Goal: Register for event/course

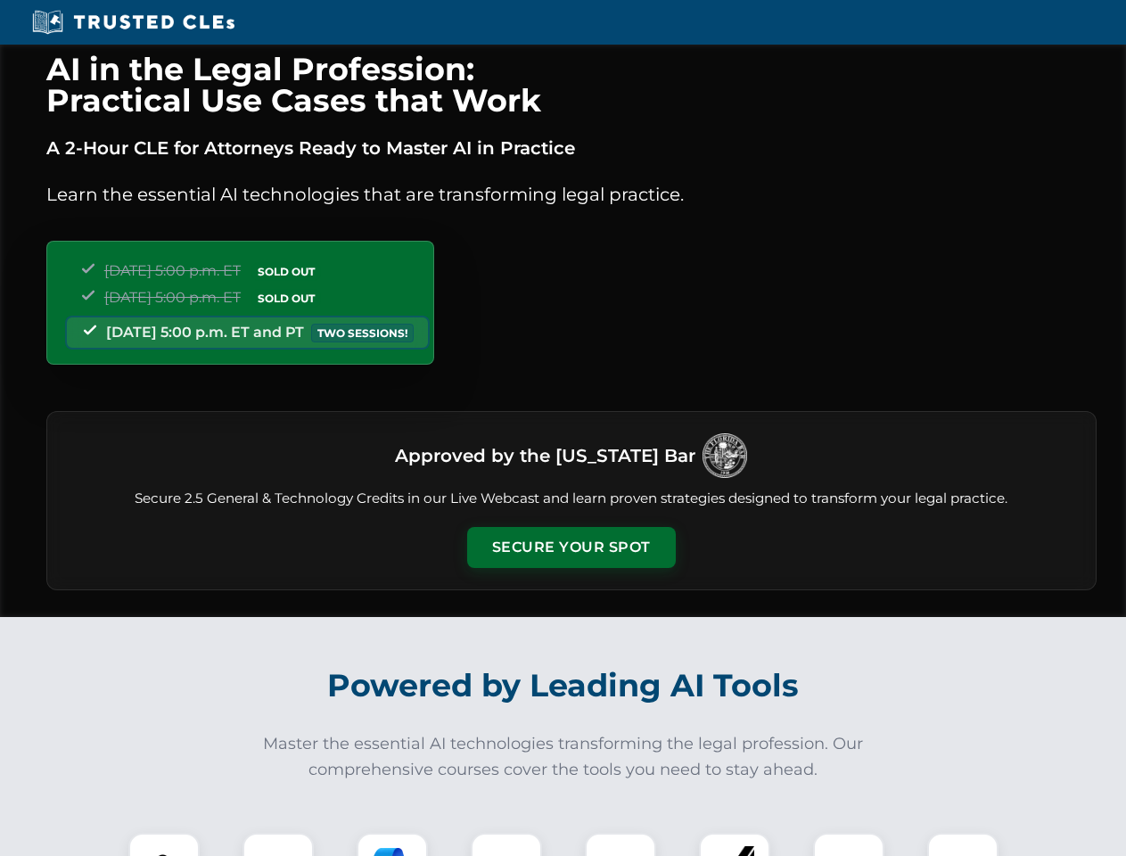
click at [570, 547] on button "Secure Your Spot" at bounding box center [571, 547] width 209 height 41
click at [164, 844] on img at bounding box center [164, 868] width 52 height 52
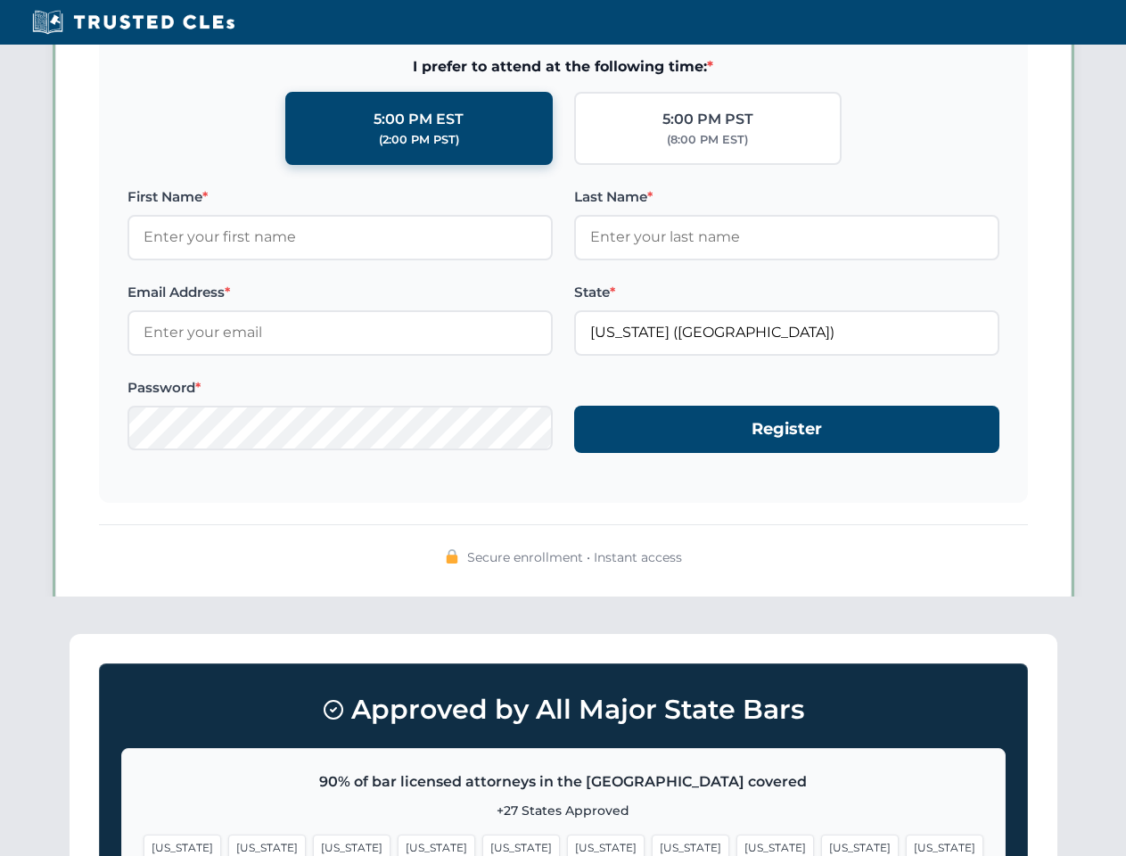
click at [652, 844] on span "[US_STATE]" at bounding box center [691, 847] width 78 height 26
click at [821, 844] on span "[US_STATE]" at bounding box center [860, 847] width 78 height 26
